Goal: Information Seeking & Learning: Learn about a topic

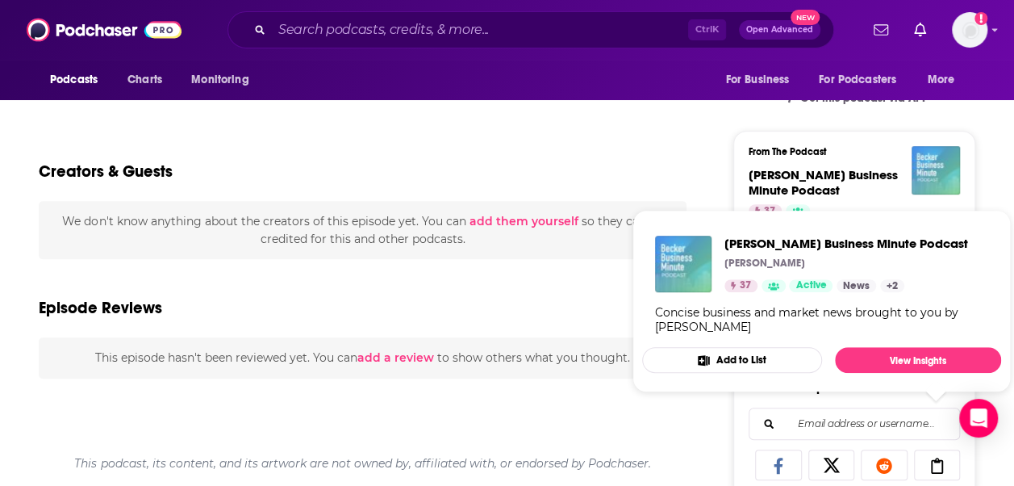
scroll to position [409, 0]
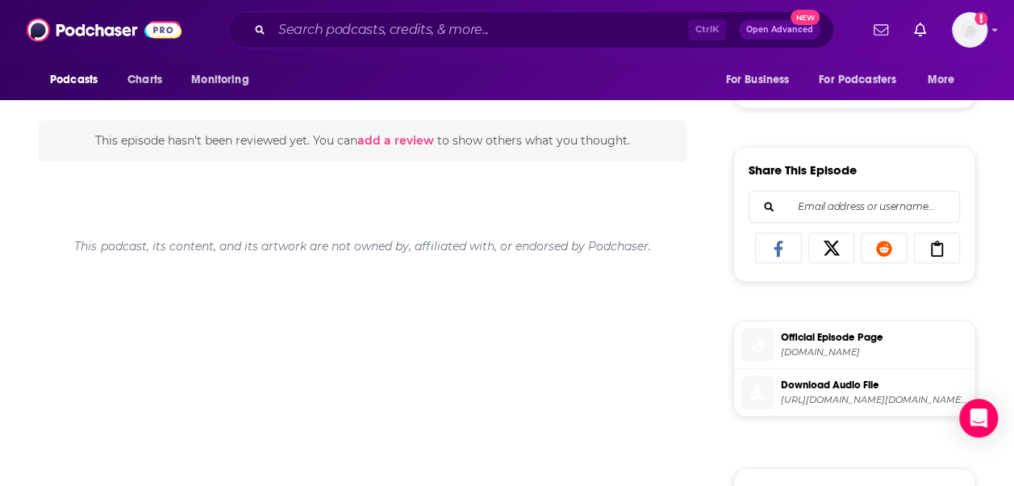
scroll to position [621, 0]
click at [853, 346] on span "[DOMAIN_NAME]" at bounding box center [874, 351] width 187 height 12
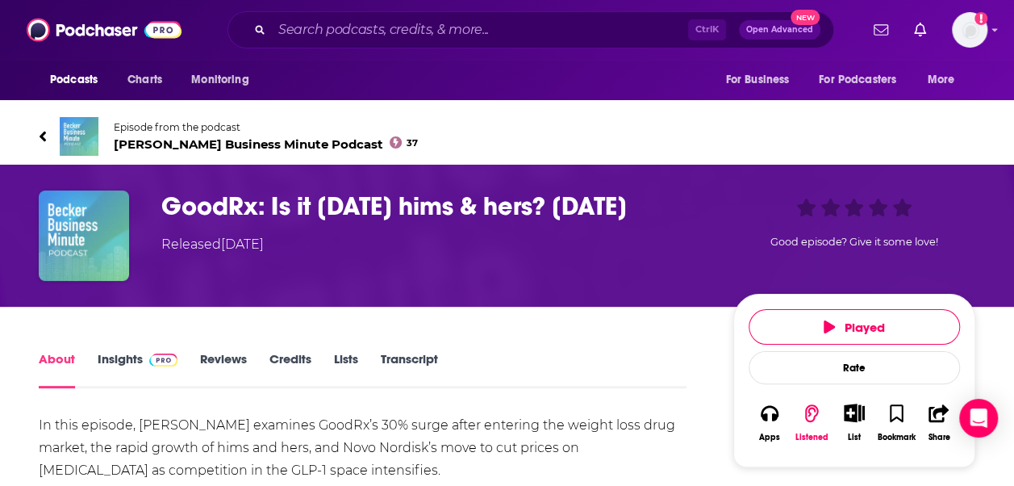
scroll to position [0, 0]
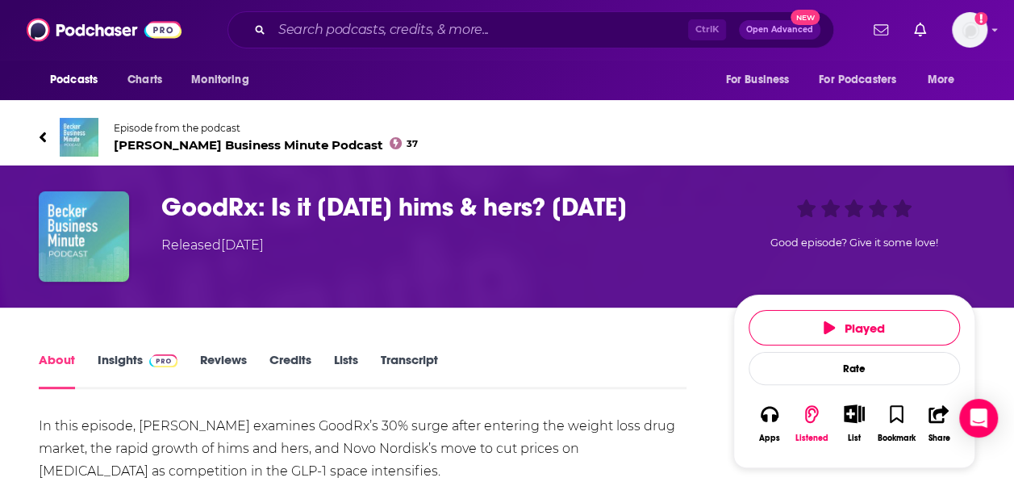
click at [202, 141] on span "Becker Business Minute Podcast 37" at bounding box center [266, 144] width 304 height 15
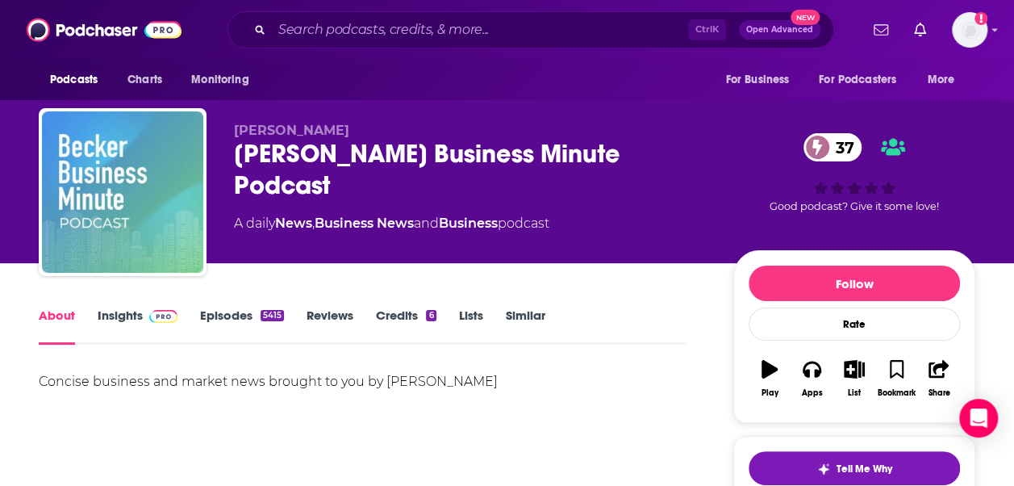
click at [127, 317] on link "Insights" at bounding box center [138, 325] width 80 height 37
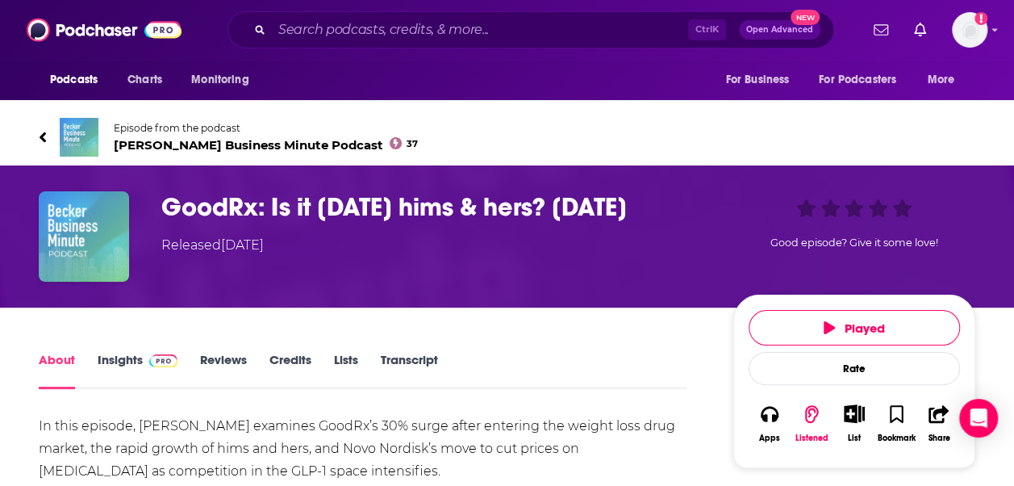
click at [424, 360] on link "Transcript" at bounding box center [409, 370] width 57 height 37
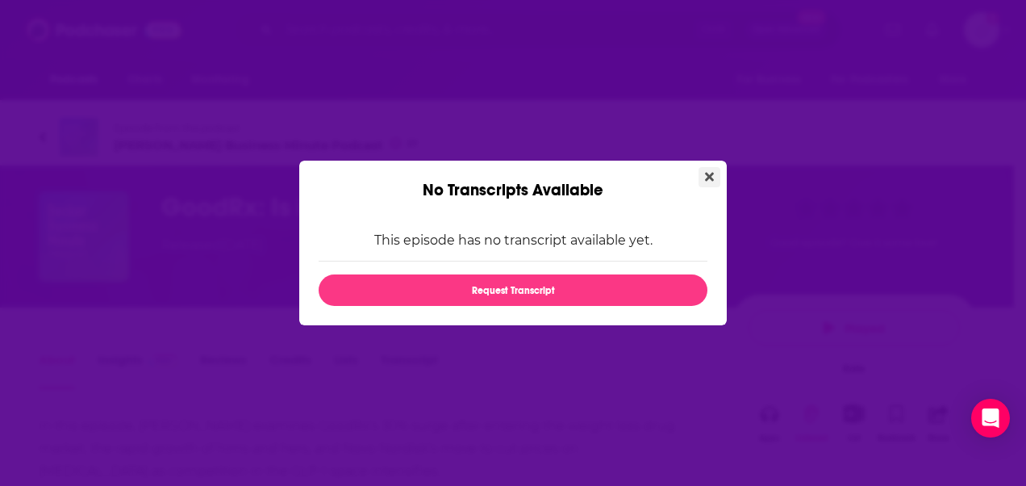
click at [705, 181] on icon "Close" at bounding box center [709, 177] width 9 height 9
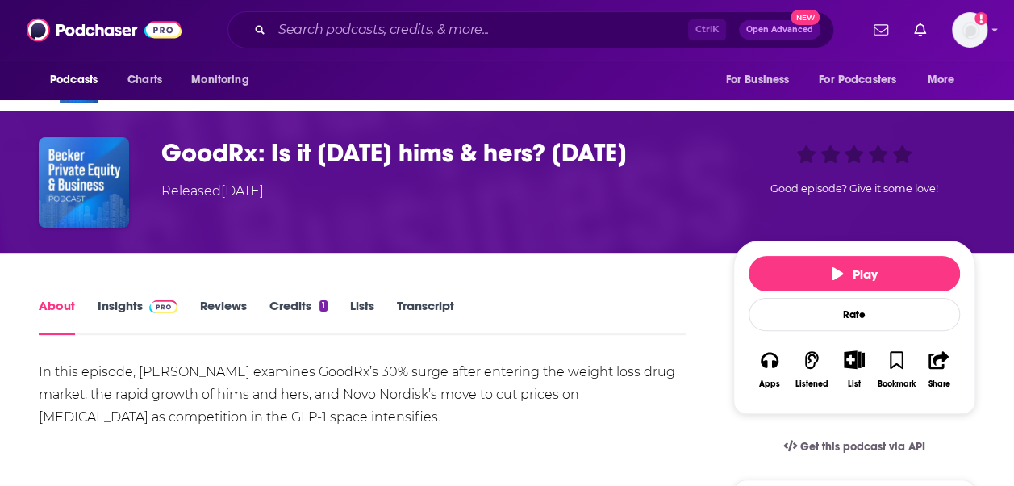
scroll to position [51, 0]
